Goal: Information Seeking & Learning: Learn about a topic

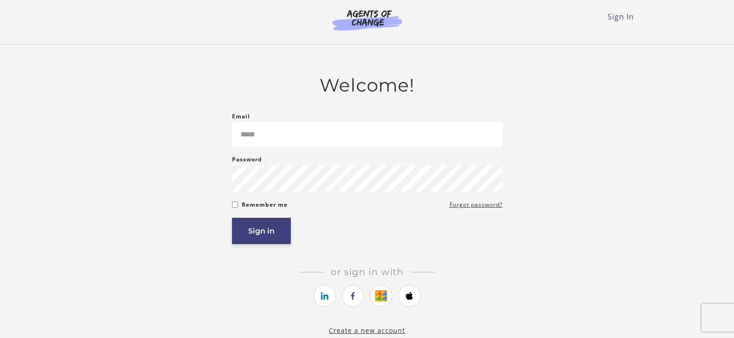
type input "**********"
click at [278, 233] on button "Sign in" at bounding box center [261, 231] width 59 height 26
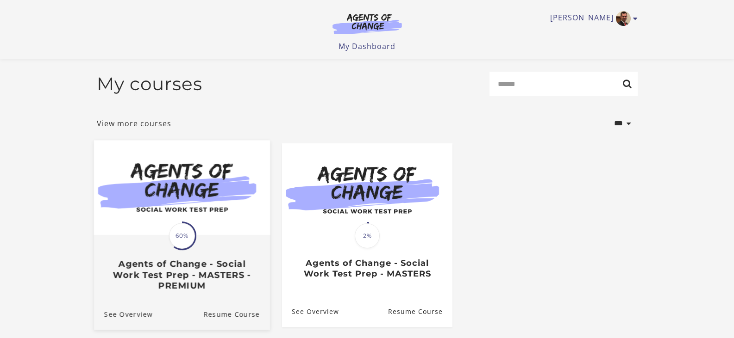
scroll to position [88, 0]
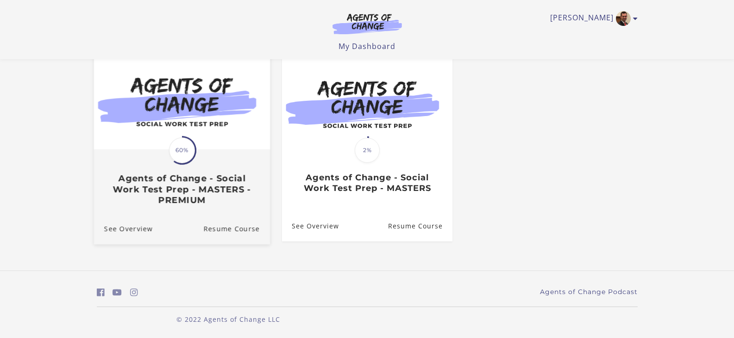
click at [185, 199] on h3 "Agents of Change - Social Work Test Prep - MASTERS - PREMIUM" at bounding box center [182, 189] width 156 height 32
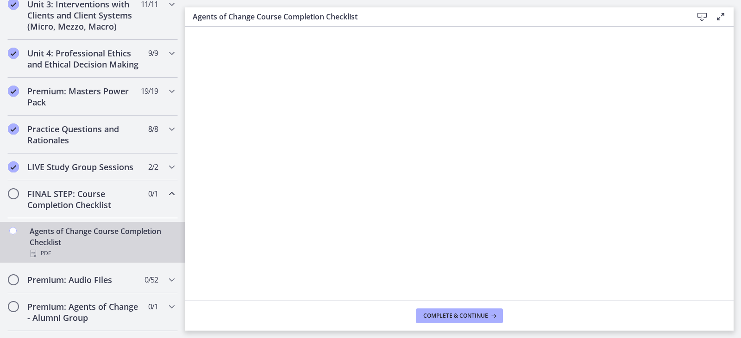
scroll to position [346, 0]
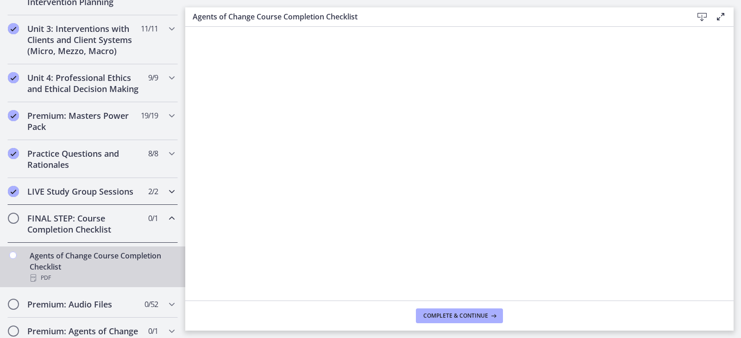
click at [166, 197] on icon "Chapters" at bounding box center [171, 191] width 11 height 11
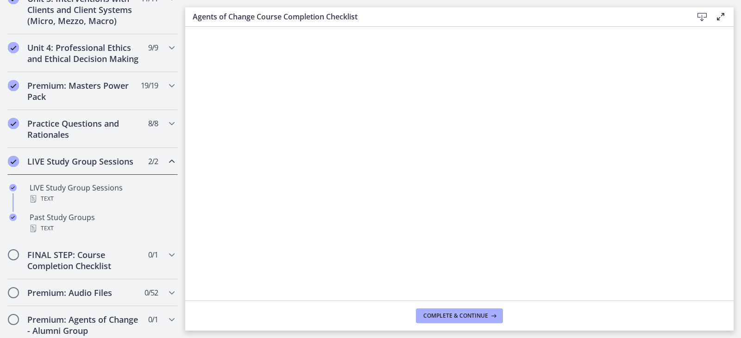
scroll to position [393, 0]
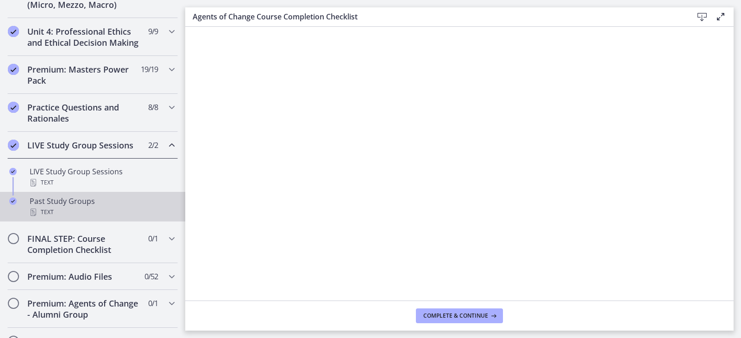
click at [81, 206] on link "Past Study Groups Text" at bounding box center [92, 207] width 185 height 30
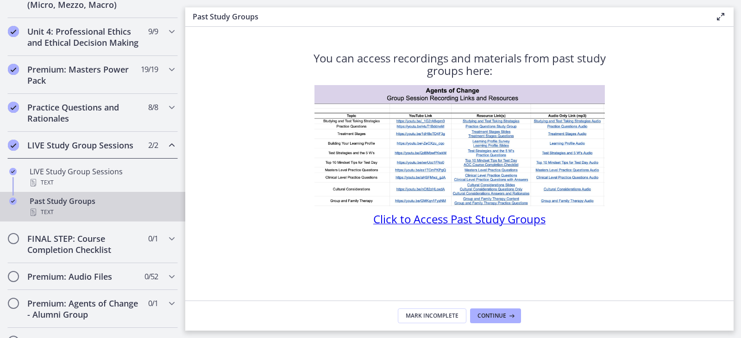
click at [481, 221] on span "Click to Access Past Study Groups" at bounding box center [459, 219] width 172 height 15
